Goal: Task Accomplishment & Management: Manage account settings

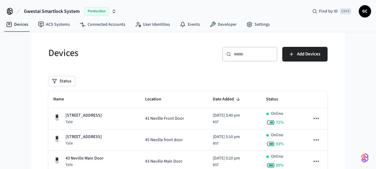
click at [239, 54] on input "text" at bounding box center [254, 54] width 40 height 6
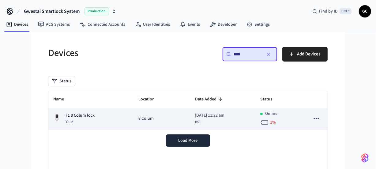
type input "****"
click at [139, 117] on span "8 Colum" at bounding box center [146, 119] width 15 height 6
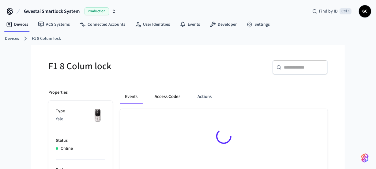
click at [157, 99] on button "Access Codes" at bounding box center [168, 96] width 36 height 15
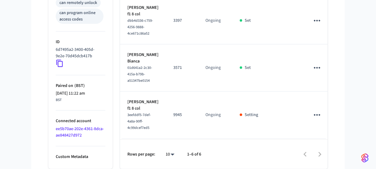
scroll to position [329, 0]
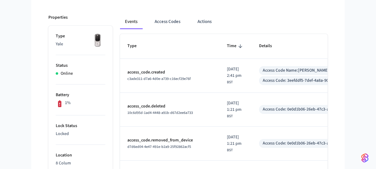
scroll to position [83, 0]
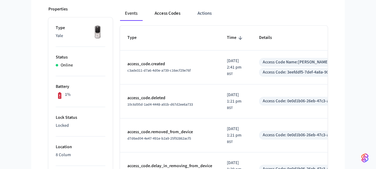
click at [166, 15] on button "Access Codes" at bounding box center [168, 13] width 36 height 15
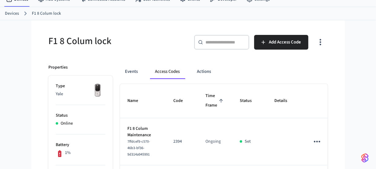
scroll to position [0, 0]
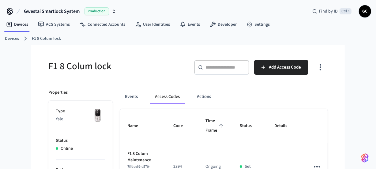
click at [12, 37] on link "Devices" at bounding box center [12, 39] width 14 height 6
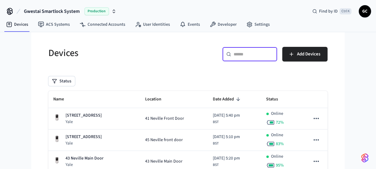
click at [243, 52] on input "text" at bounding box center [254, 54] width 40 height 6
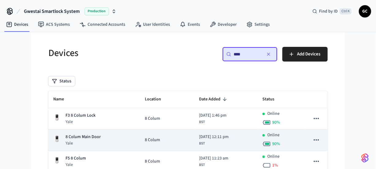
type input "****"
click at [85, 139] on p "8 Colum Main Door" at bounding box center [83, 137] width 35 height 6
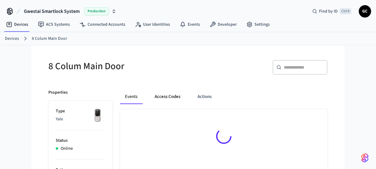
click at [165, 94] on button "Access Codes" at bounding box center [168, 96] width 36 height 15
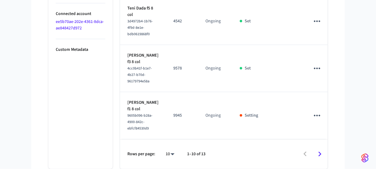
scroll to position [544, 0]
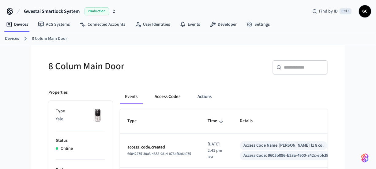
click at [154, 99] on button "Access Codes" at bounding box center [168, 96] width 36 height 15
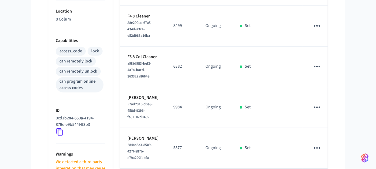
scroll to position [182, 0]
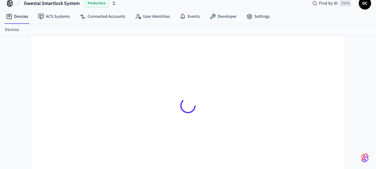
scroll to position [8, 0]
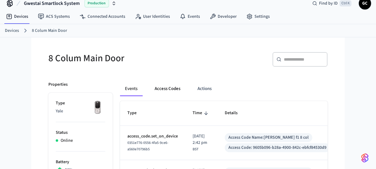
drag, startPoint x: 161, startPoint y: 86, endPoint x: 169, endPoint y: 85, distance: 8.0
click at [161, 86] on button "Access Codes" at bounding box center [168, 89] width 36 height 15
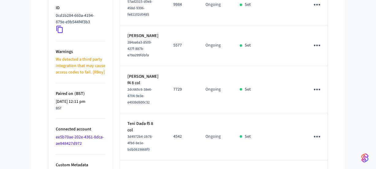
scroll to position [321, 0]
